Goal: Task Accomplishment & Management: Manage account settings

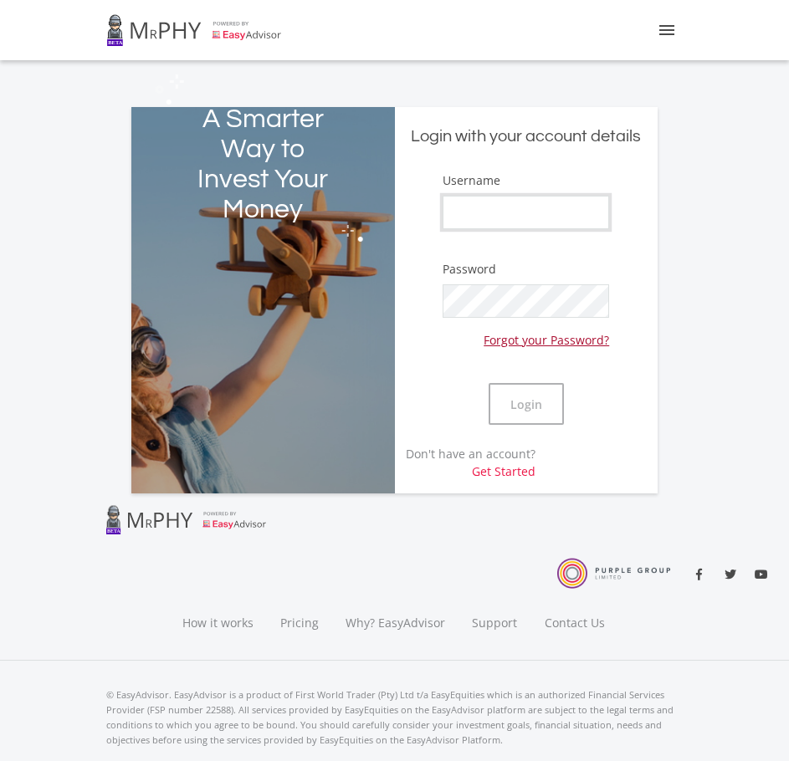
type input "XandraB"
click at [501, 418] on button "Login" at bounding box center [526, 404] width 75 height 42
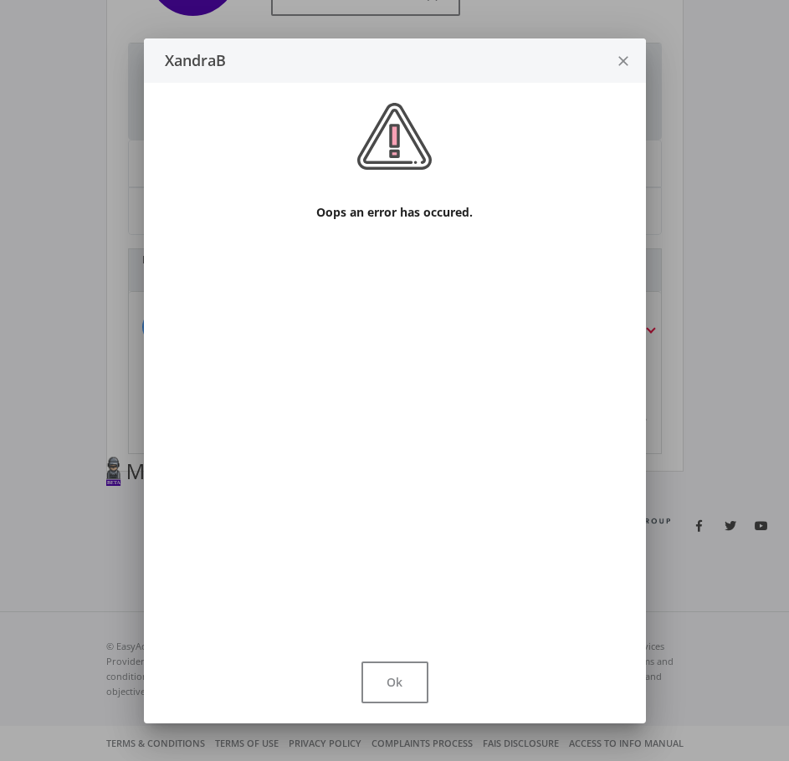
click at [622, 63] on icon "close" at bounding box center [623, 61] width 17 height 44
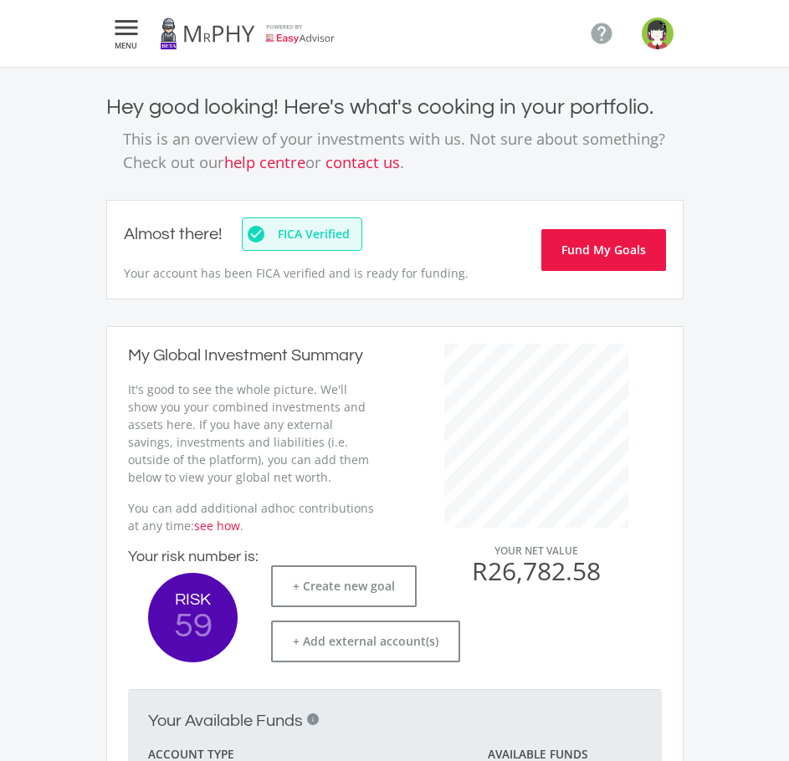
scroll to position [647, 0]
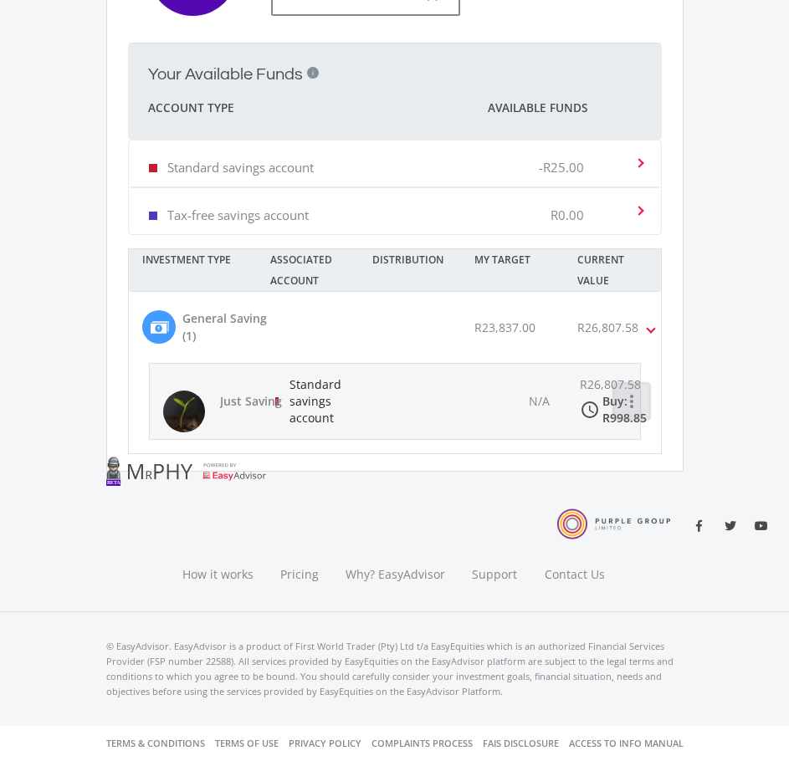
click at [632, 400] on icon "more_vert" at bounding box center [632, 401] width 20 height 20
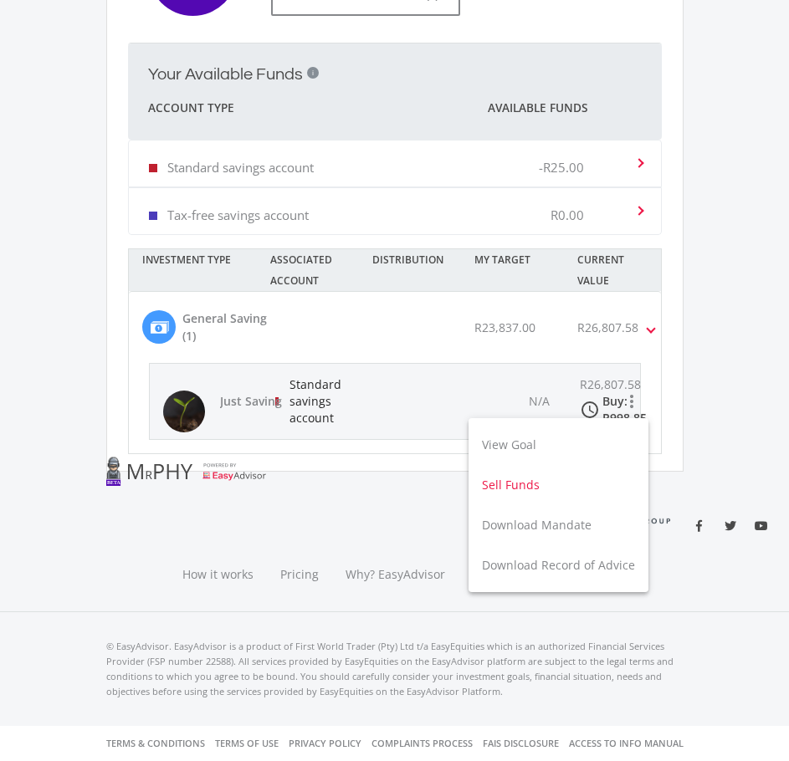
click at [598, 474] on button "Sell Funds" at bounding box center [558, 485] width 180 height 40
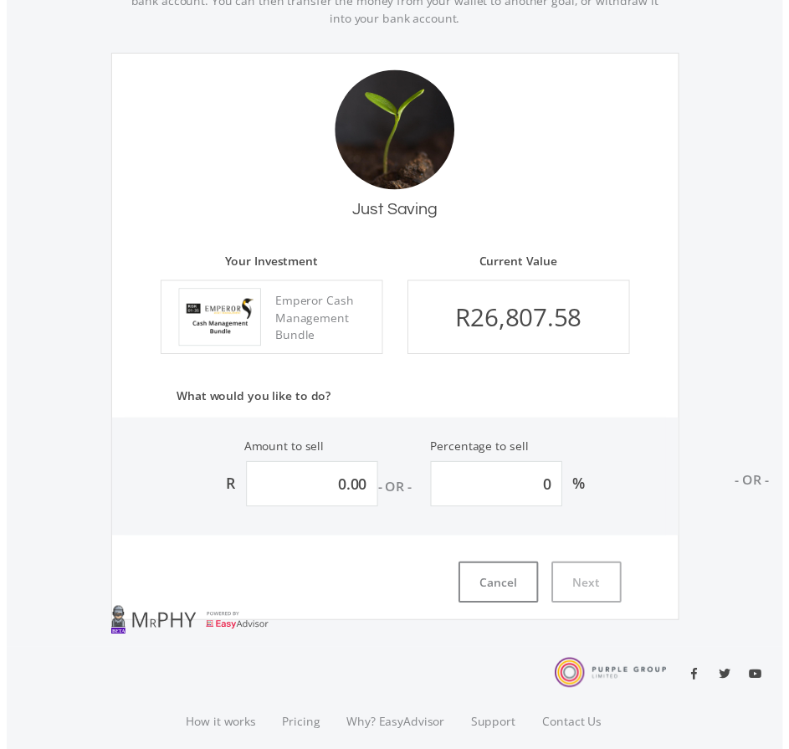
scroll to position [305, 0]
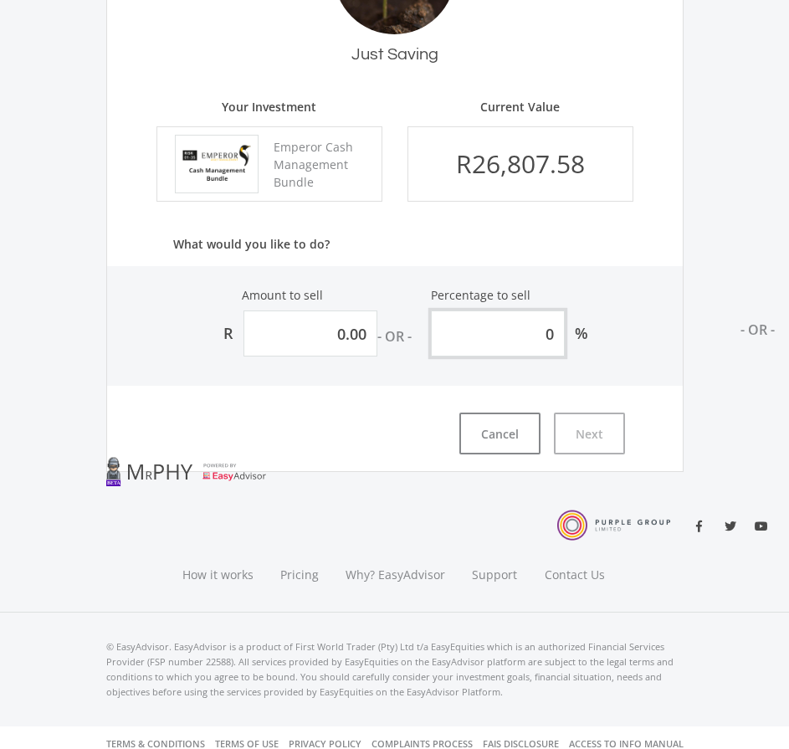
click at [542, 337] on input "0" at bounding box center [498, 333] width 134 height 46
type input "2680.75828512352"
type input "10"
type input "26807.5828512352"
type input "100"
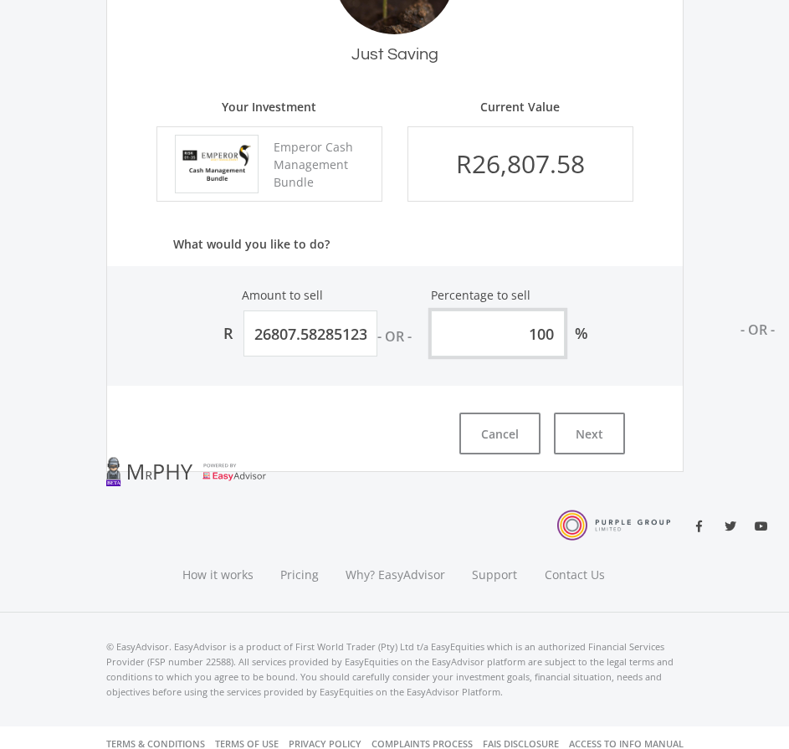
type input "26,807.58"
type input "100"
click at [591, 453] on div at bounding box center [395, 504] width 602 height 113
click at [590, 444] on button "Next" at bounding box center [589, 433] width 71 height 42
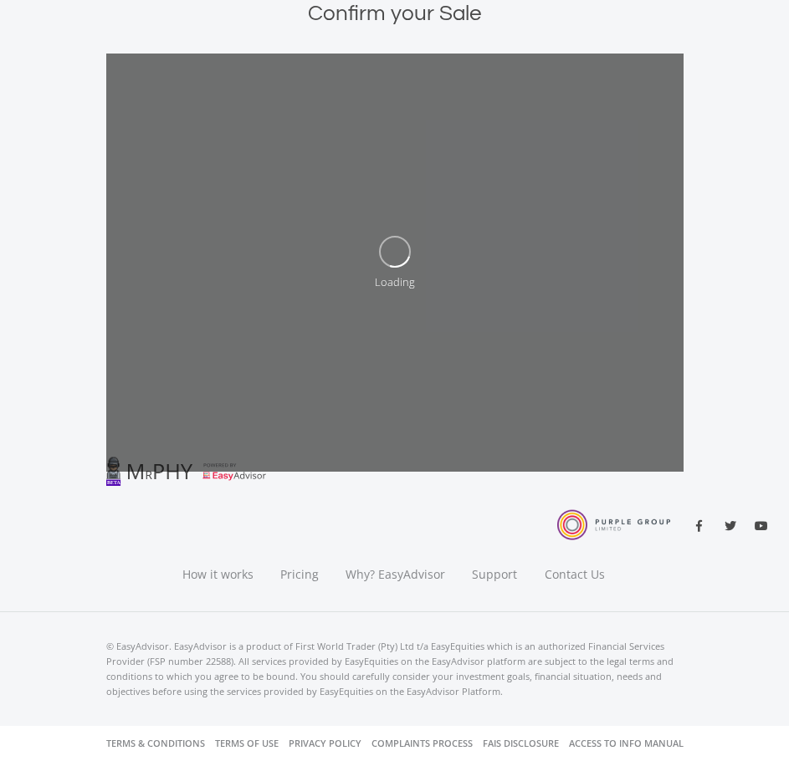
scroll to position [458, 0]
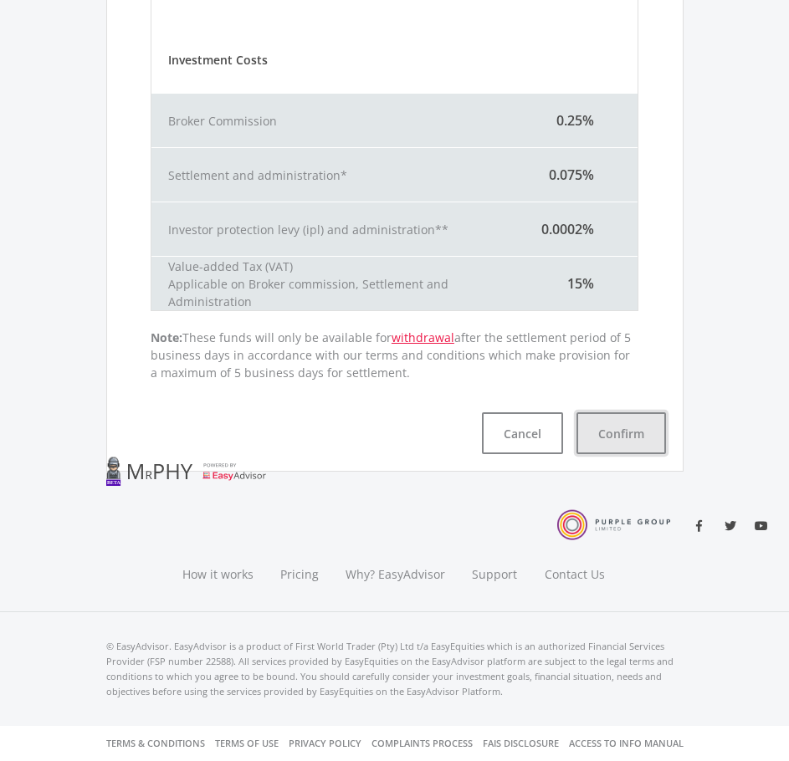
click at [591, 444] on button "Confirm" at bounding box center [621, 433] width 90 height 42
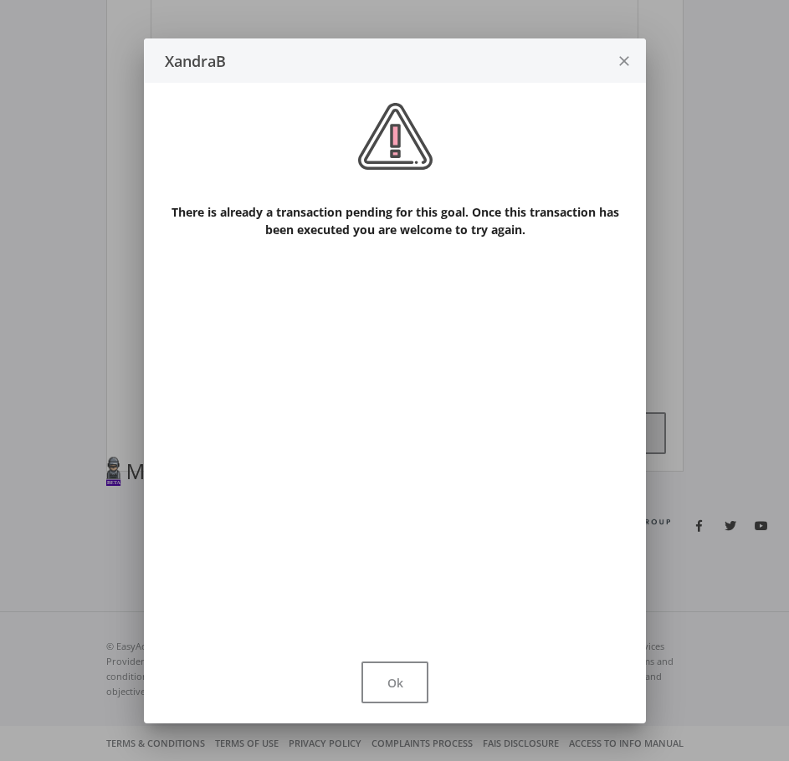
scroll to position [0, 0]
click at [620, 64] on icon "close" at bounding box center [623, 61] width 17 height 44
